Goal: Task Accomplishment & Management: Complete application form

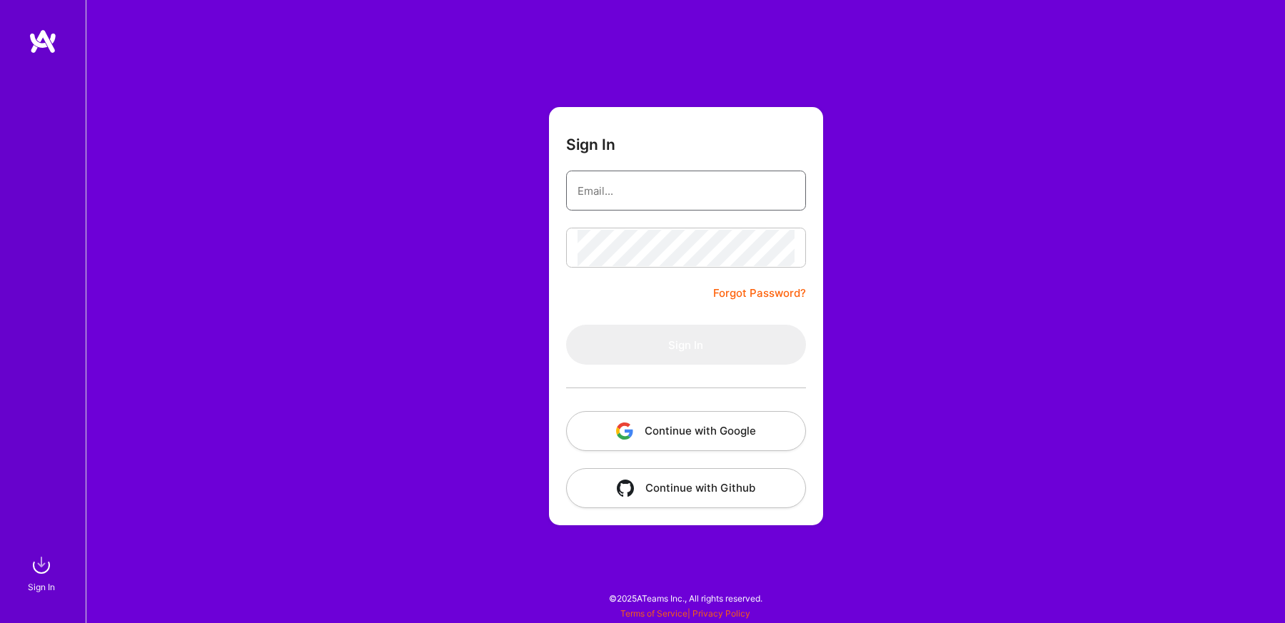
type input "[EMAIL_ADDRESS][DOMAIN_NAME]"
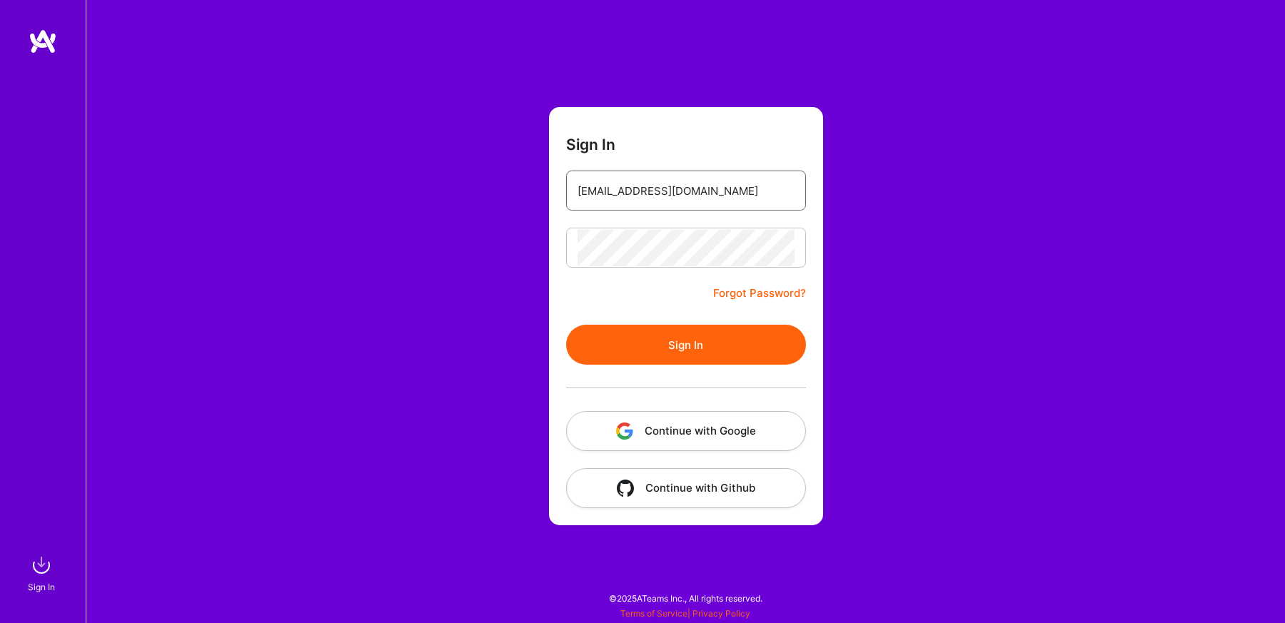
click at [650, 207] on input "[EMAIL_ADDRESS][DOMAIN_NAME]" at bounding box center [685, 191] width 217 height 36
click at [623, 348] on button "Sign In" at bounding box center [686, 345] width 240 height 40
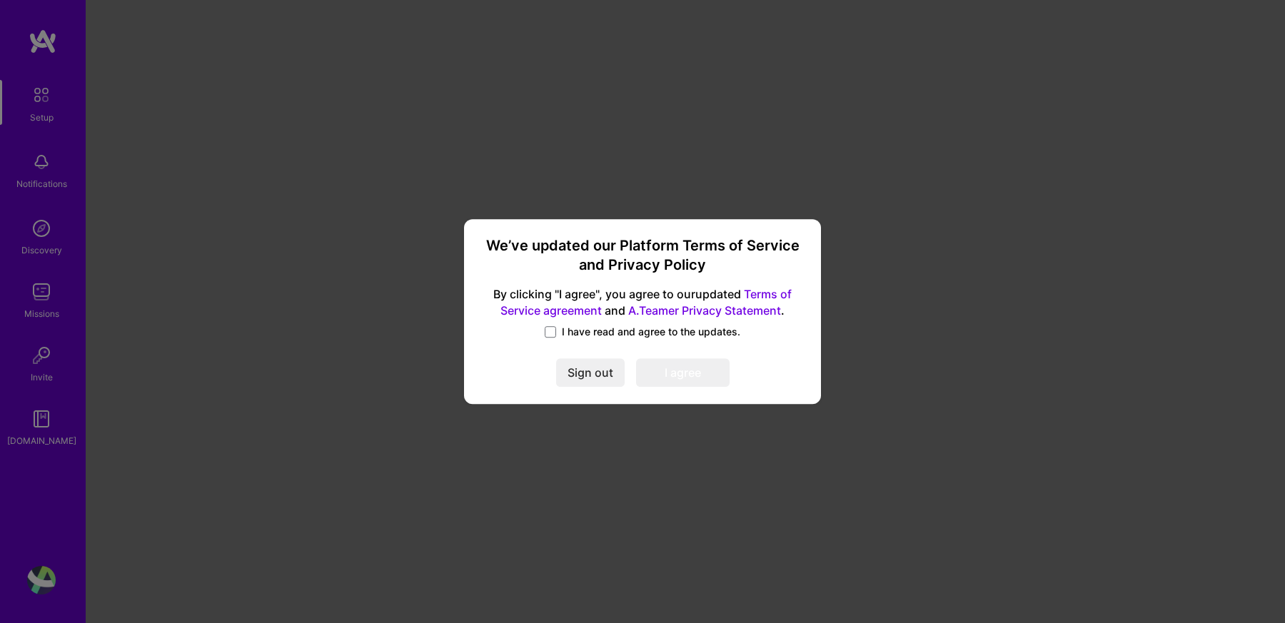
click at [582, 335] on span "I have read and agree to the updates." at bounding box center [651, 332] width 178 height 14
click at [0, 0] on input "I have read and agree to the updates." at bounding box center [0, 0] width 0 height 0
click at [669, 375] on button "I agree" at bounding box center [683, 373] width 94 height 29
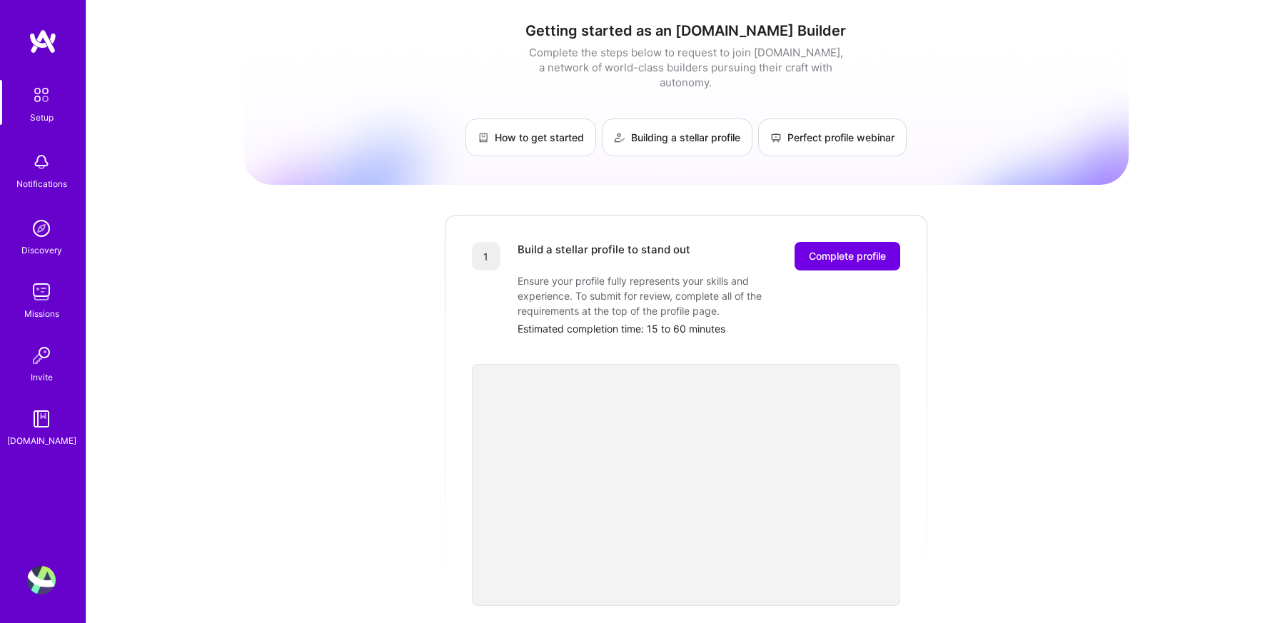
click at [80, 281] on link "Missions" at bounding box center [41, 300] width 89 height 44
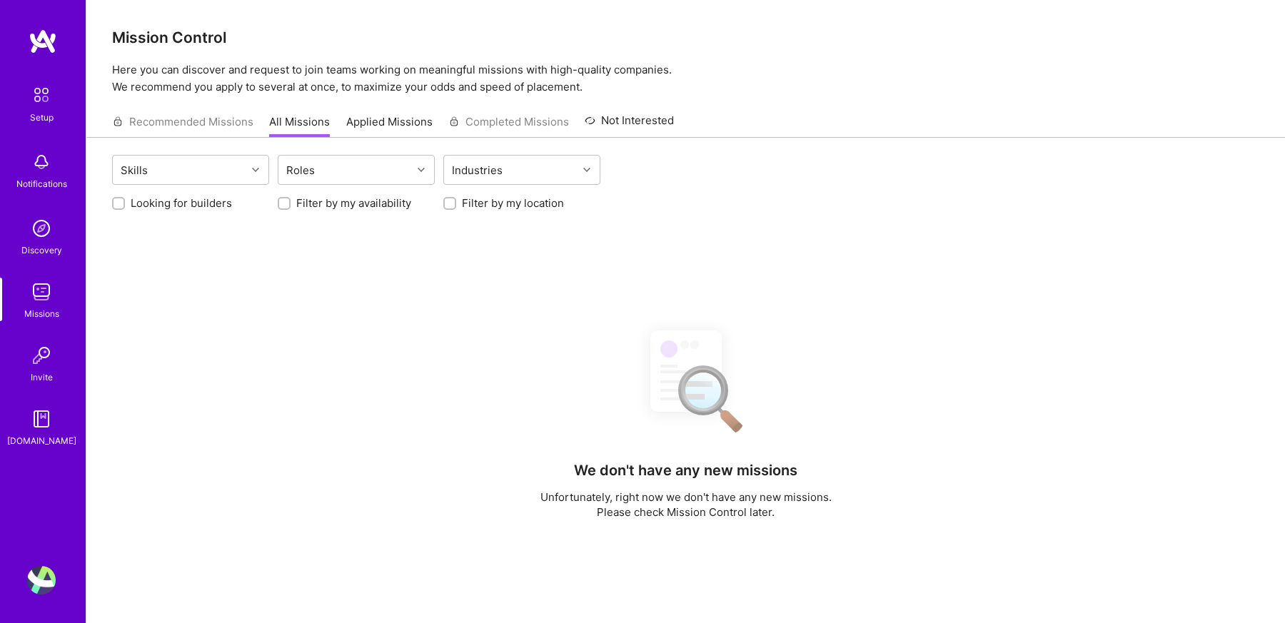
click at [354, 116] on link "Applied Missions" at bounding box center [389, 126] width 86 height 24
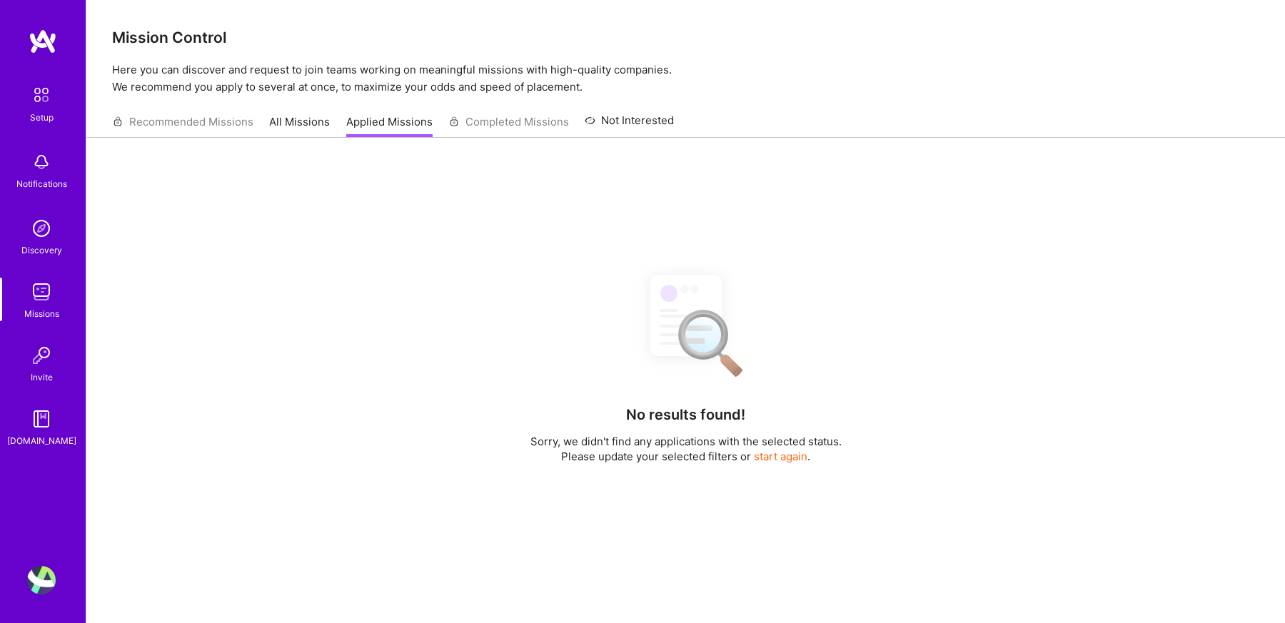
click at [236, 113] on div "Recommended Missions All Missions Applied Missions Completed Missions Not Inter…" at bounding box center [393, 121] width 562 height 31
click at [236, 116] on div "Recommended Missions All Missions Applied Missions Completed Missions Not Inter…" at bounding box center [393, 121] width 562 height 31
click at [232, 119] on div "Recommended Missions All Missions Applied Missions Completed Missions Not Inter…" at bounding box center [393, 121] width 562 height 31
click at [281, 120] on link "All Missions" at bounding box center [299, 126] width 61 height 24
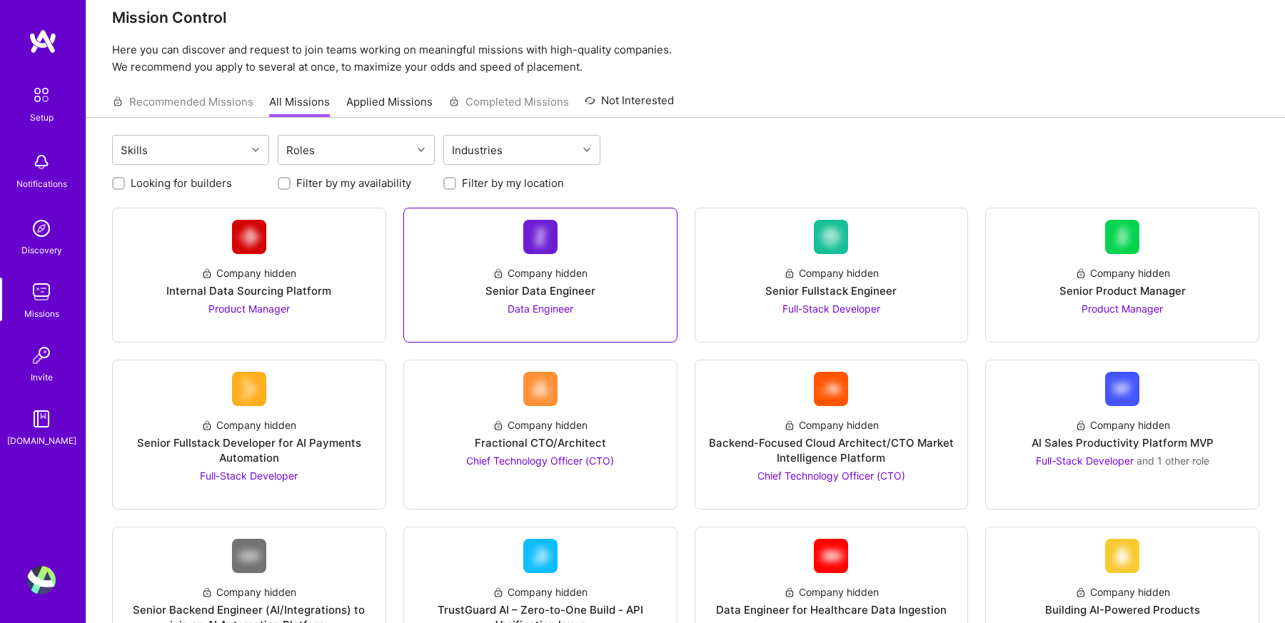
scroll to position [24, 0]
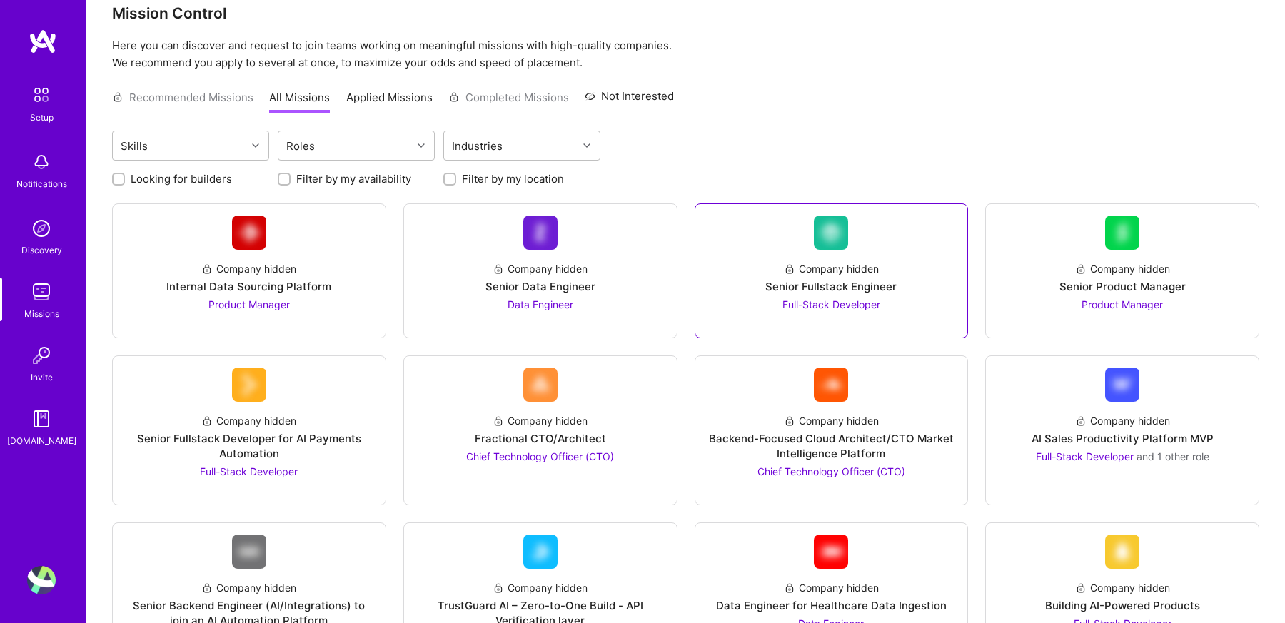
click at [827, 295] on div "Company hidden Senior Fullstack Engineer Full-Stack Developer" at bounding box center [832, 281] width 250 height 62
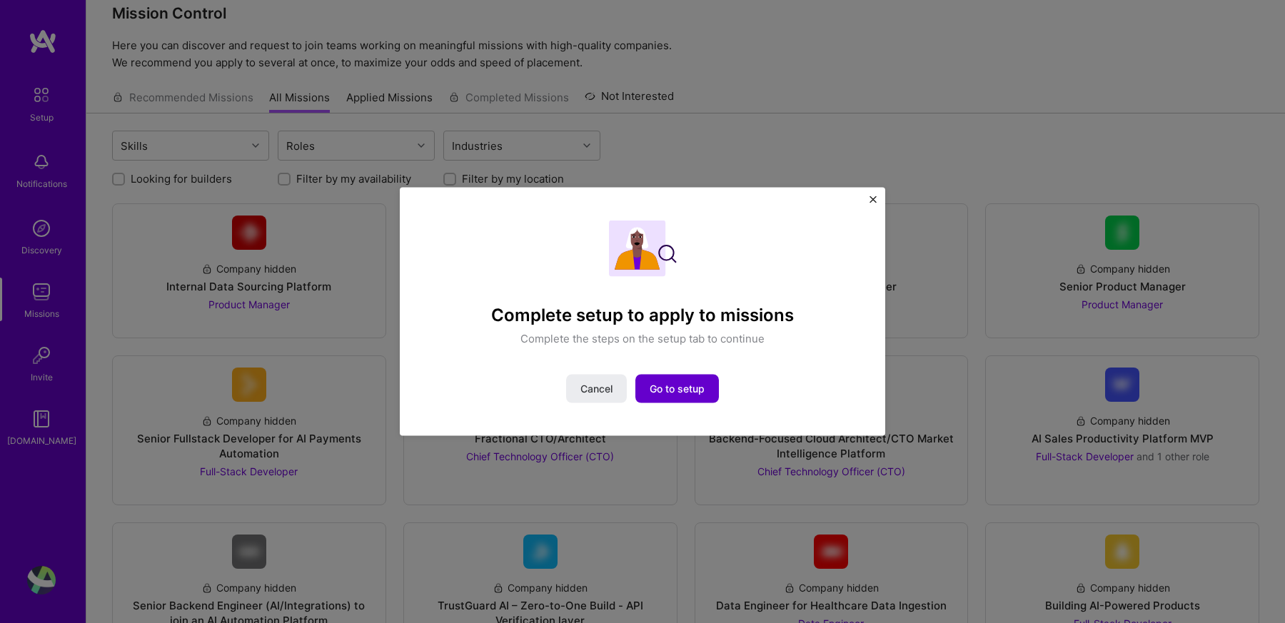
click at [658, 388] on span "Go to setup" at bounding box center [677, 389] width 55 height 14
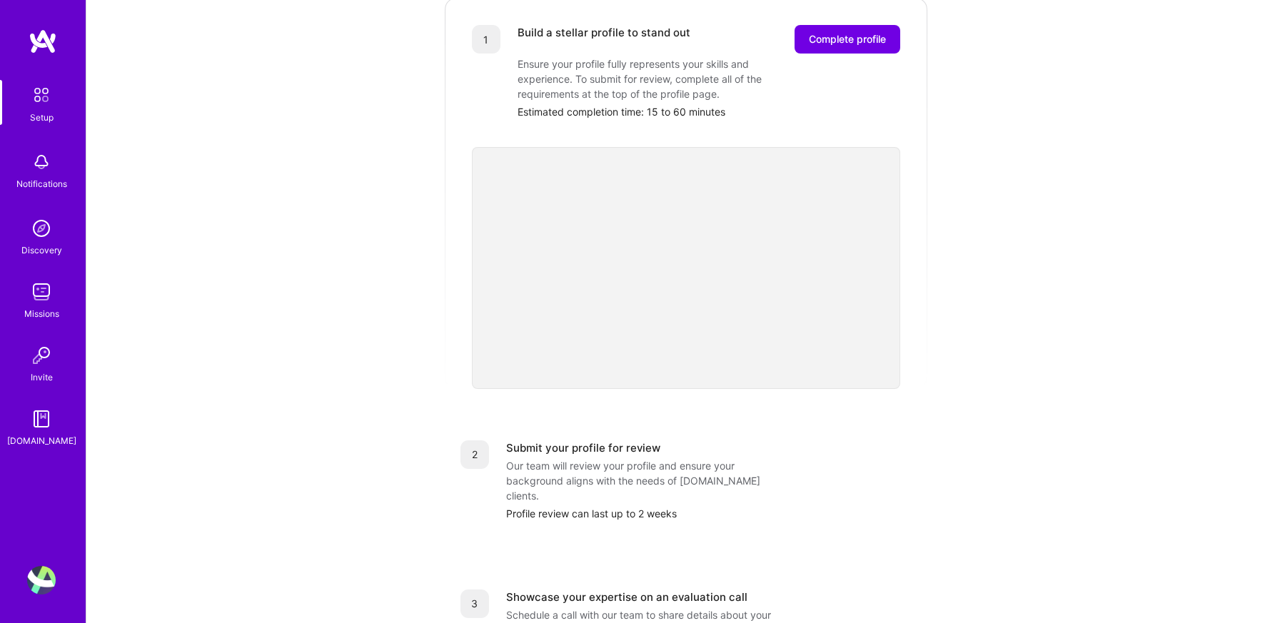
scroll to position [193, 0]
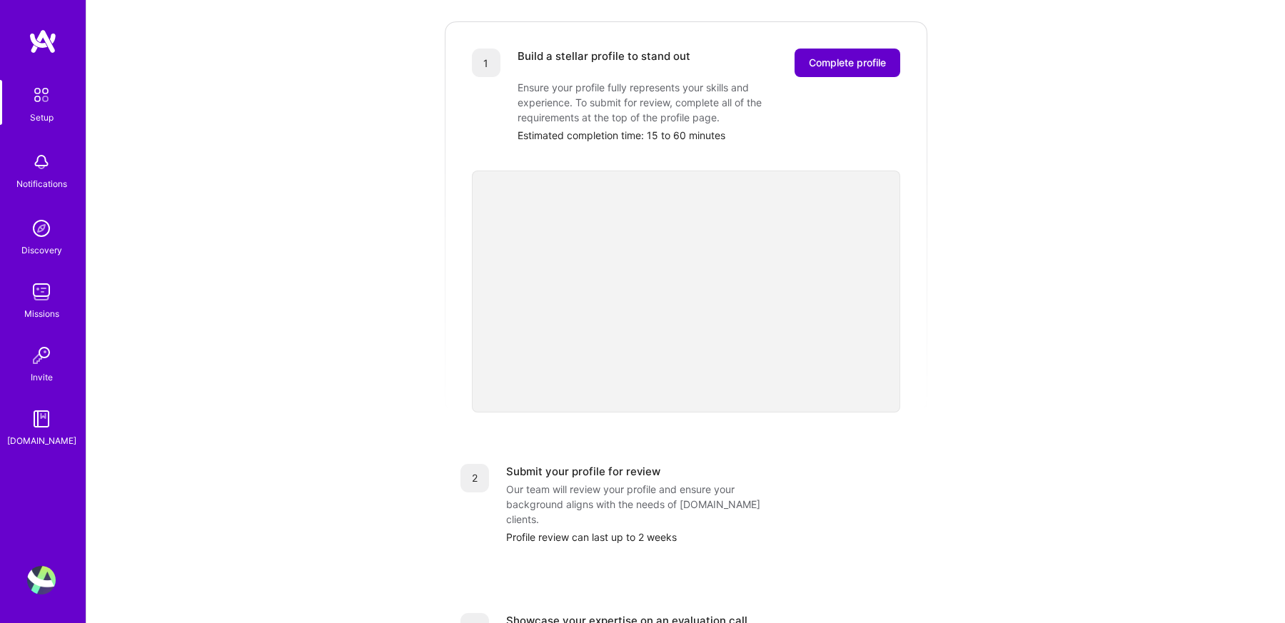
click at [854, 59] on button "Complete profile" at bounding box center [847, 63] width 106 height 29
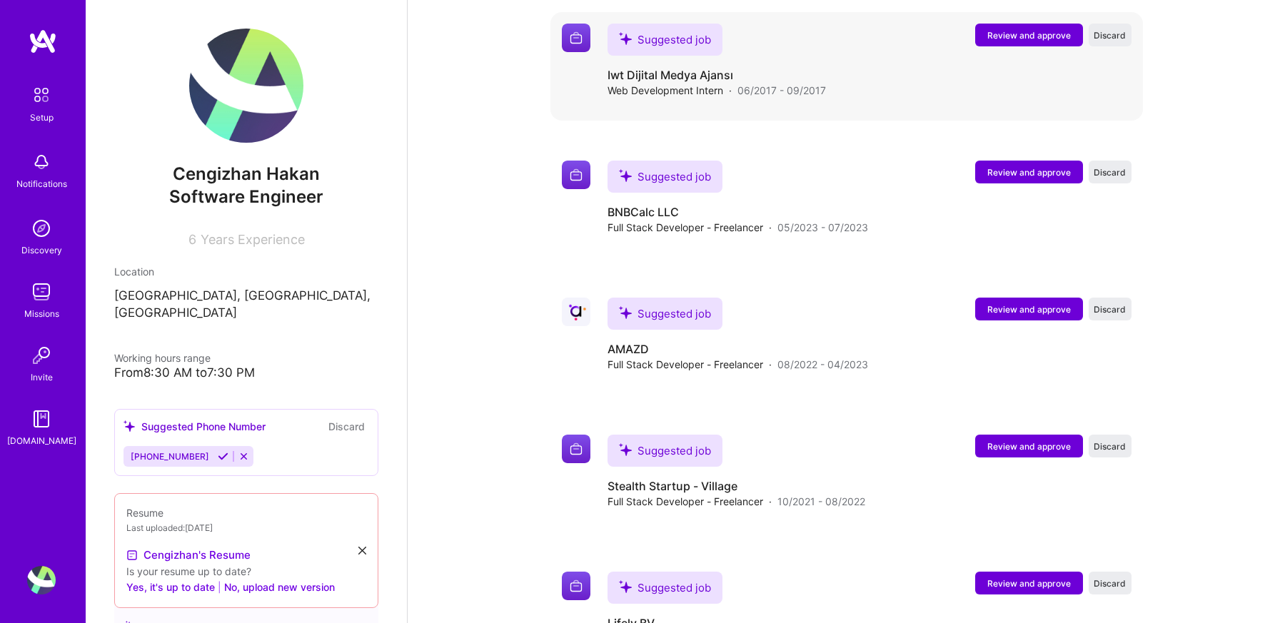
scroll to position [2051, 0]
